Goal: Information Seeking & Learning: Learn about a topic

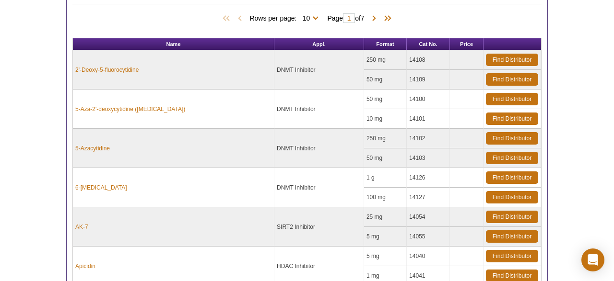
scroll to position [299, 0]
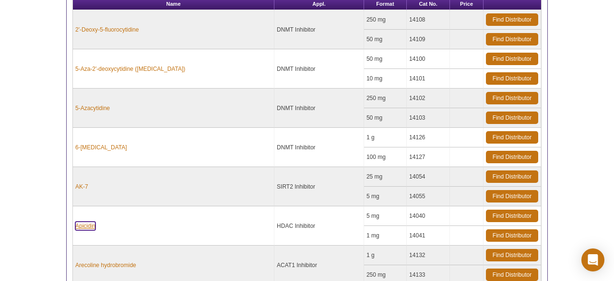
click at [84, 226] on link "Apicidin" at bounding box center [85, 226] width 20 height 9
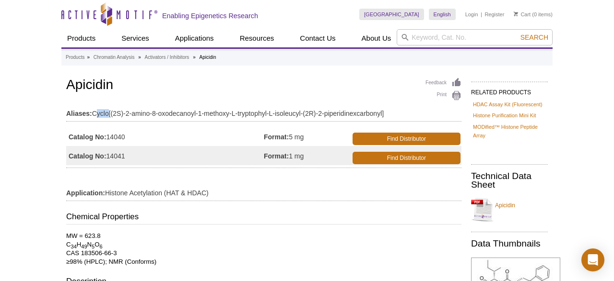
drag, startPoint x: 95, startPoint y: 113, endPoint x: 109, endPoint y: 115, distance: 14.1
click at [109, 115] on td "Aliases: Cyclo[(2S)-2-amino-8-oxodecanoyl-1-methoxy-L-tryptophyl-L-isoleucyl-(2…" at bounding box center [263, 111] width 395 height 15
click at [97, 113] on td "Aliases: Cyclo[(2S)-2-amino-8-oxodecanoyl-1-methoxy-L-tryptophyl-L-isoleucyl-(2…" at bounding box center [263, 111] width 395 height 15
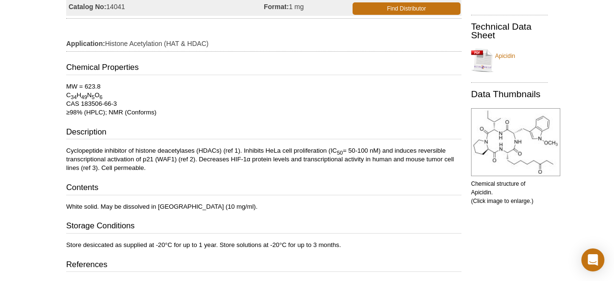
scroll to position [199, 0]
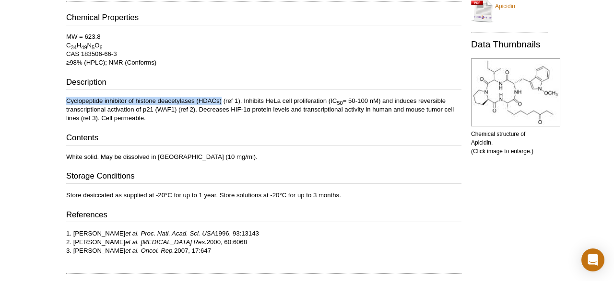
drag, startPoint x: 67, startPoint y: 100, endPoint x: 221, endPoint y: 95, distance: 154.4
click at [221, 95] on div "Chemical Properties MW = 623.8 C 34 H 49 N 5 O 6 CAS 183506-66-3 ≥98% (HPLC); N…" at bounding box center [263, 134] width 395 height 244
copy p "Cyclopeptide inhibitor of histone deacetylases (HDACs)"
click at [306, 141] on h3 "Contents" at bounding box center [263, 138] width 395 height 13
drag, startPoint x: 74, startPoint y: 231, endPoint x: 261, endPoint y: 230, distance: 187.0
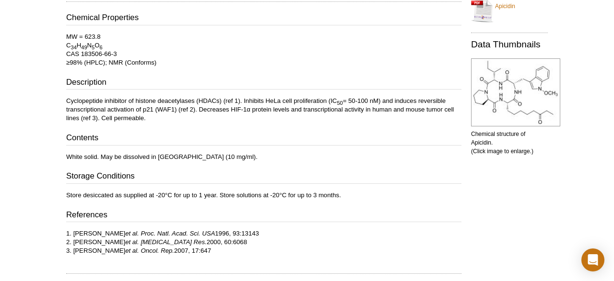
click at [261, 230] on p "1. SJ Darkin-Rattray et al. Proc. Natl. Acad. Sci. USA 1996, 93:13143 2. JW Han…" at bounding box center [263, 243] width 395 height 26
copy p "SJ Darkin-Rattray et al. Proc. Natl. Acad. Sci. USA 1996, 93:13143"
drag, startPoint x: 73, startPoint y: 249, endPoint x: 188, endPoint y: 253, distance: 115.1
click at [188, 253] on p "1. SJ Darkin-Rattray et al. Proc. Natl. Acad. Sci. USA 1996, 93:13143 2. JW Han…" at bounding box center [263, 243] width 395 height 26
copy p "SH Kim et al. Oncol. Rep. 2007, 17:647"
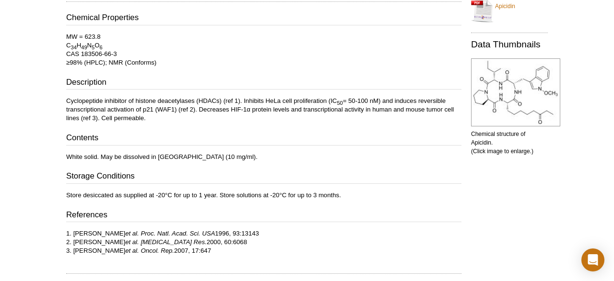
copy p "SH Kim et al. Oncol. Rep. 2007, 17:647"
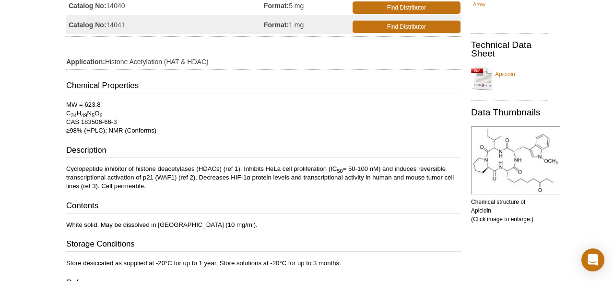
scroll to position [150, 0]
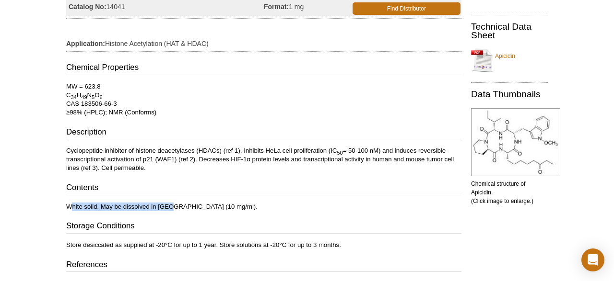
drag, startPoint x: 70, startPoint y: 207, endPoint x: 175, endPoint y: 203, distance: 104.6
click at [175, 203] on p "White solid. May be dissolved in DMSO (10 mg/ml)." at bounding box center [263, 207] width 395 height 9
click at [79, 209] on p "White solid. May be dissolved in DMSO (10 mg/ml)." at bounding box center [263, 207] width 395 height 9
drag, startPoint x: 65, startPoint y: 204, endPoint x: 223, endPoint y: 202, distance: 157.7
click at [223, 202] on div "Feedback Print Apicidin Aliases: Cyclo[(2S)-2-amino-8-oxodecanoyl-1-methoxy-L-t…" at bounding box center [261, 170] width 400 height 489
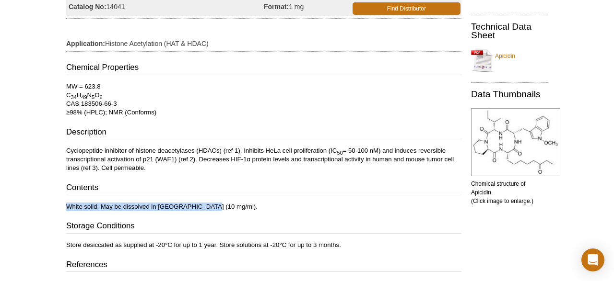
copy p "White solid. May be dissolved in DMSO (10 mg/ml)."
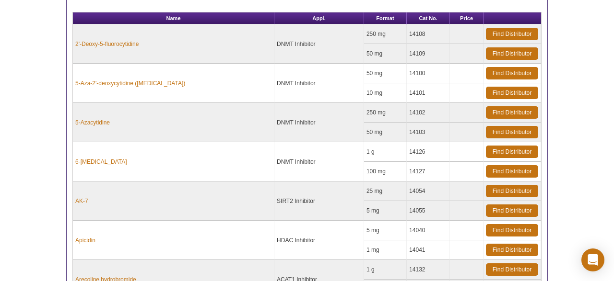
scroll to position [349, 0]
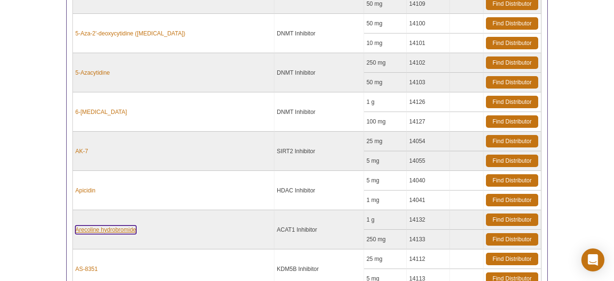
click at [89, 226] on link "Arecoline hydrobromide" at bounding box center [105, 230] width 61 height 9
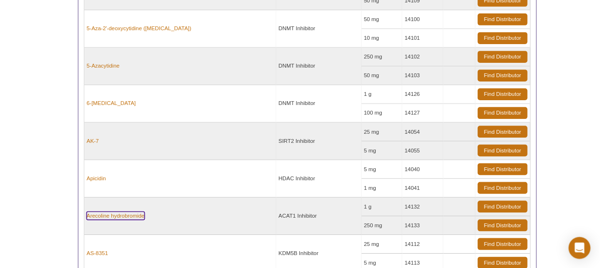
scroll to position [345, 0]
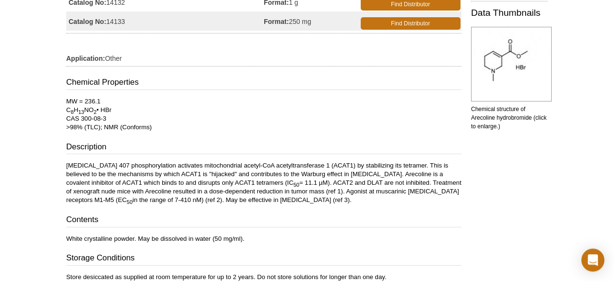
scroll to position [150, 0]
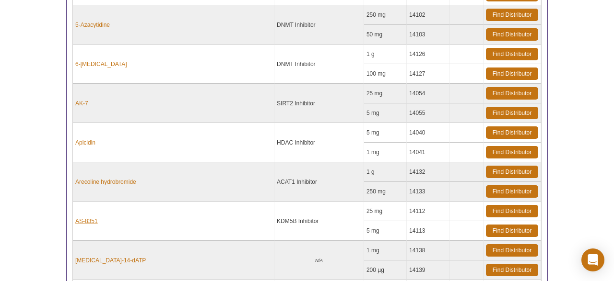
scroll to position [392, 0]
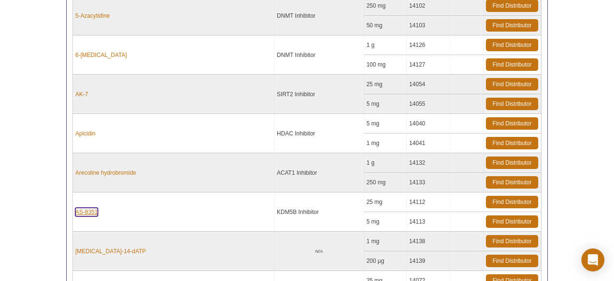
click at [87, 210] on link "AS-8351" at bounding box center [86, 212] width 23 height 9
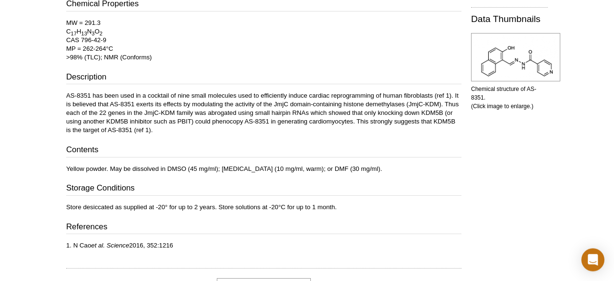
scroll to position [214, 0]
drag, startPoint x: 73, startPoint y: 243, endPoint x: 181, endPoint y: 252, distance: 107.8
click at [181, 252] on div "Feedback Print AS-8351 Aliases: AS-8351, 2-Hydroxy-1-naphthylaldehyde isonicoti…" at bounding box center [261, 105] width 400 height 489
copy p "N Cao et al. Science 2016, 352:1216"
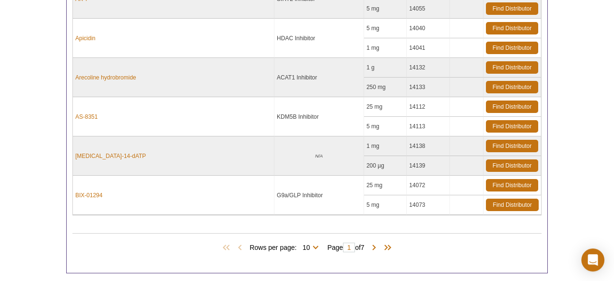
scroll to position [488, 0]
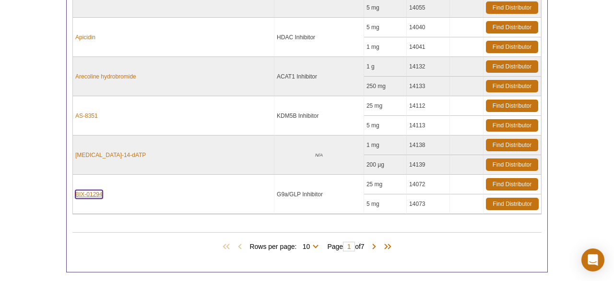
click at [79, 191] on link "BIX-01294" at bounding box center [88, 194] width 27 height 9
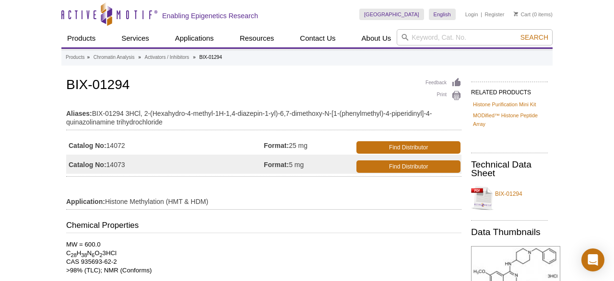
click at [199, 202] on td "Application: Histone Methylation (HMT & HDM)" at bounding box center [263, 199] width 395 height 15
